Goal: Consume media (video, audio): Consume media (video, audio)

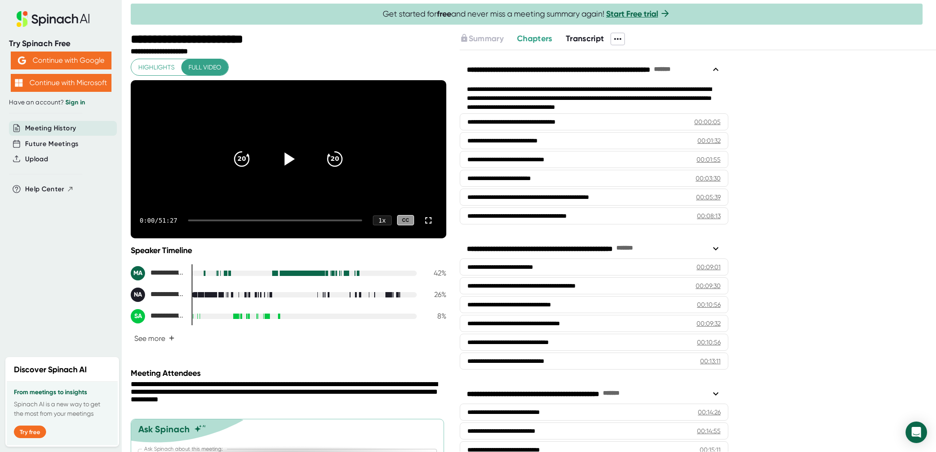
click at [286, 168] on icon at bounding box center [288, 159] width 22 height 22
click at [214, 237] on div "0:05 / 51:27 1 x CC" at bounding box center [289, 220] width 316 height 36
click at [218, 221] on div at bounding box center [275, 220] width 174 height 2
click at [170, 342] on span "+" at bounding box center [172, 338] width 6 height 7
